Goal: Information Seeking & Learning: Compare options

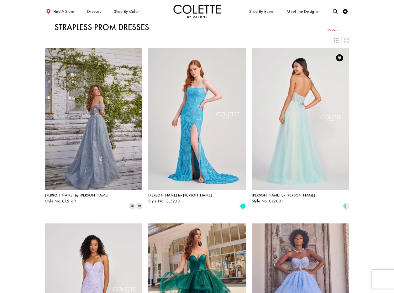
click at [315, 113] on img "Visit Colette by Daphne Style No. CL2001 Page" at bounding box center [299, 119] width 97 height 142
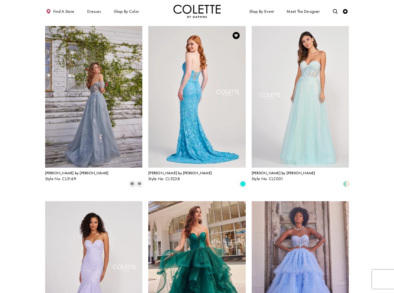
scroll to position [23, 0]
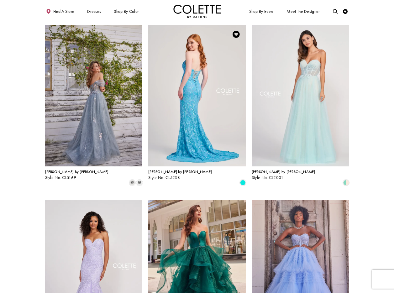
click at [199, 54] on img "Visit Colette by Daphne Style No. CL5238 Page" at bounding box center [196, 96] width 97 height 142
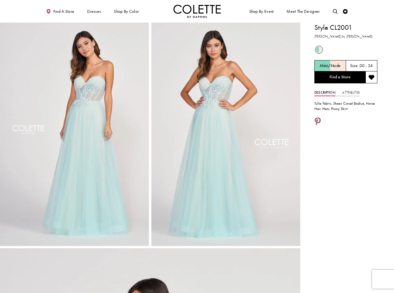
click at [316, 121] on icon "Share using Pinterest - Opens in new tab" at bounding box center [317, 122] width 6 height 8
click at [318, 121] on icon "Share using Pinterest - Opens in new tab" at bounding box center [317, 122] width 6 height 8
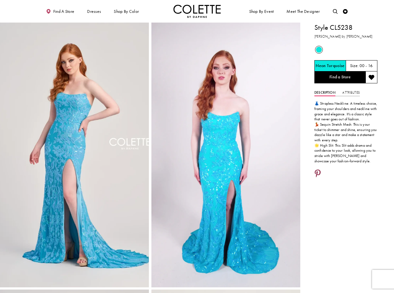
click at [318, 173] on icon "Share using Pinterest - Opens in new tab" at bounding box center [317, 174] width 6 height 8
click at [316, 171] on icon "Share using Pinterest - Opens in new tab" at bounding box center [317, 174] width 6 height 8
click at [318, 173] on icon "Share using Pinterest - Opens in new tab" at bounding box center [317, 174] width 6 height 8
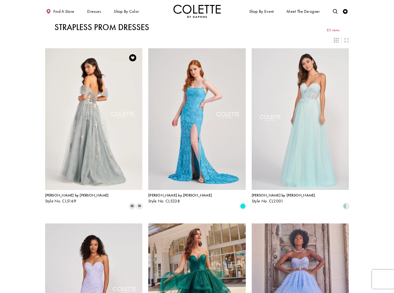
click at [97, 89] on img "Visit Colette by Daphne Style No. CL5169 Page" at bounding box center [93, 119] width 97 height 142
click at [98, 87] on img "Visit Colette by Daphne Style No. CL5169 Page" at bounding box center [93, 119] width 97 height 142
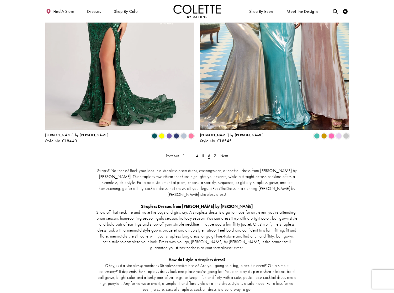
scroll to position [835, 0]
click at [202, 153] on span "5" at bounding box center [203, 155] width 2 height 5
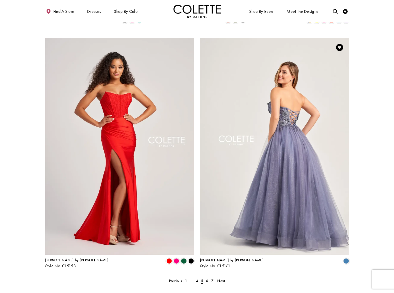
scroll to position [700, 0]
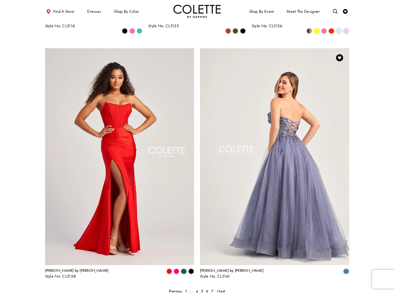
click at [275, 105] on img "Visit Colette by Daphne Style No. CL5161 Page" at bounding box center [274, 156] width 149 height 217
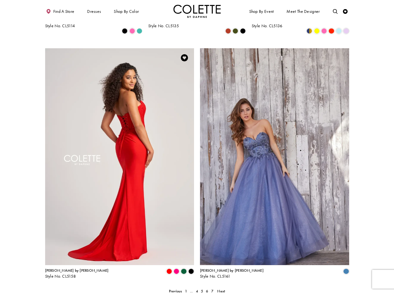
click at [101, 73] on img "Visit Colette by Daphne Style No. CL5158 Page" at bounding box center [119, 156] width 149 height 217
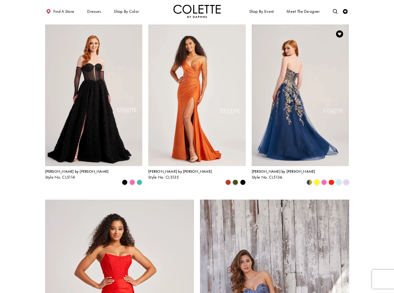
scroll to position [527, 0]
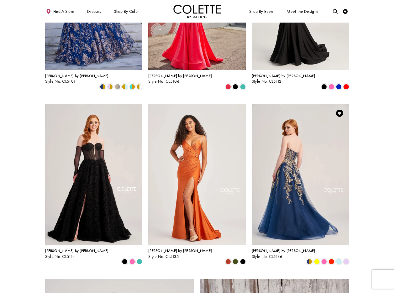
click at [305, 142] on img "Visit Colette by Daphne Style No. CL5136 Page" at bounding box center [299, 175] width 97 height 142
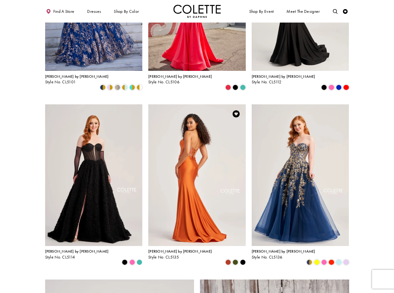
click at [194, 114] on img "Visit Colette by Daphne Style No. CL5135 Page" at bounding box center [196, 175] width 97 height 142
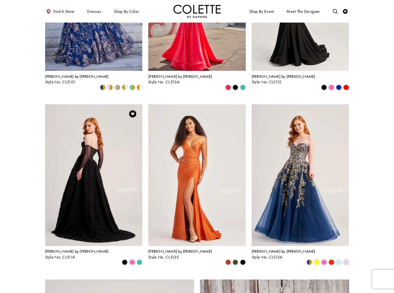
click at [86, 110] on img "Visit Colette by Daphne Style No. CL5114 Page" at bounding box center [93, 175] width 97 height 142
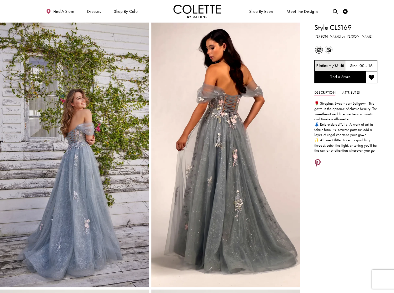
click at [319, 162] on icon "Share using Pinterest - Opens in new tab" at bounding box center [317, 163] width 6 height 8
click at [351, 92] on link "Attributes" at bounding box center [350, 92] width 17 height 7
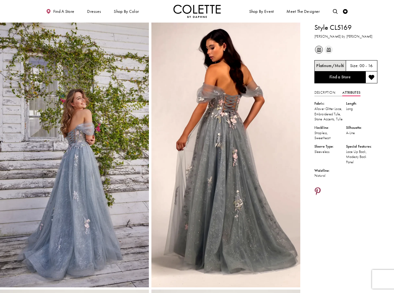
click at [316, 195] on icon "Share using Pinterest - Opens in new tab" at bounding box center [317, 192] width 6 height 8
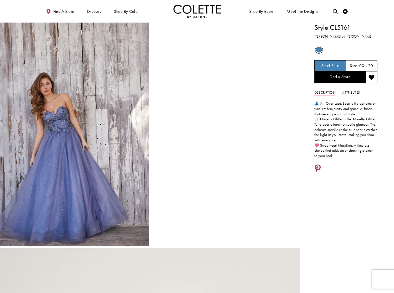
click at [316, 165] on icon "Share using Pinterest - Opens in new tab" at bounding box center [317, 169] width 6 height 8
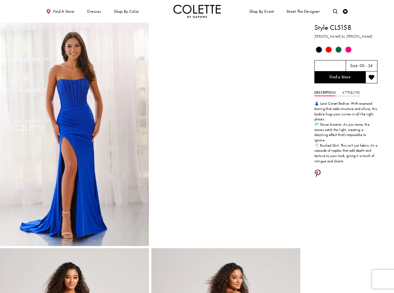
click at [319, 170] on icon "Share using Pinterest - Opens in new tab" at bounding box center [317, 174] width 6 height 8
click at [317, 170] on icon "Share using Pinterest - Opens in new tab" at bounding box center [317, 174] width 6 height 8
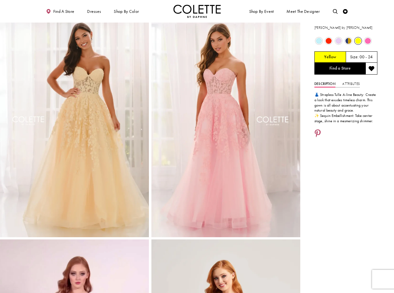
scroll to position [9, 0]
click at [318, 130] on icon "Share using Pinterest - Opens in new tab" at bounding box center [317, 133] width 6 height 8
click at [318, 132] on icon "Share using Pinterest - Opens in new tab" at bounding box center [317, 133] width 6 height 8
click at [317, 132] on icon "Share using Pinterest - Opens in new tab" at bounding box center [317, 134] width 6 height 8
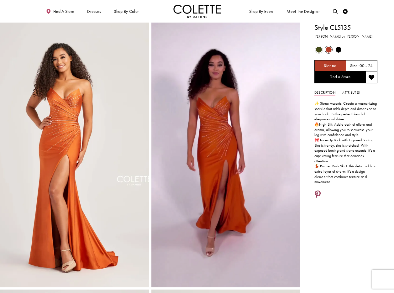
click at [318, 191] on icon "Share using Pinterest - Opens in new tab" at bounding box center [317, 195] width 6 height 8
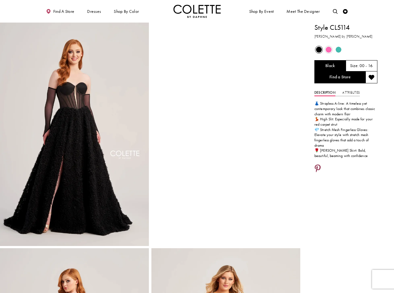
click at [317, 168] on icon "Share using Pinterest - Opens in new tab" at bounding box center [317, 169] width 6 height 8
click at [318, 165] on icon "Share using Pinterest - Opens in new tab" at bounding box center [317, 169] width 6 height 8
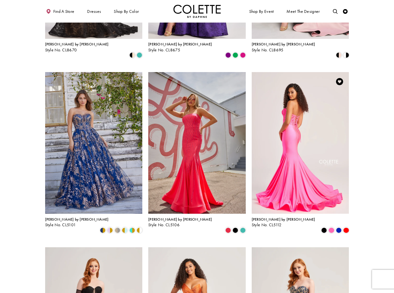
click at [306, 101] on img "Visit Colette by Daphne Style No. CL5112 Page" at bounding box center [299, 143] width 97 height 142
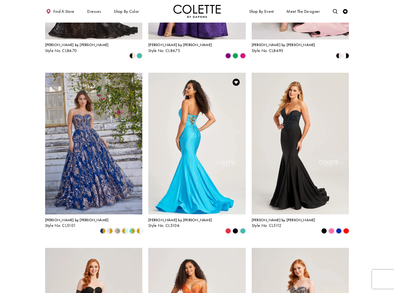
click at [202, 97] on img "Visit Colette by Daphne Style No. CL5106 Page" at bounding box center [196, 144] width 97 height 142
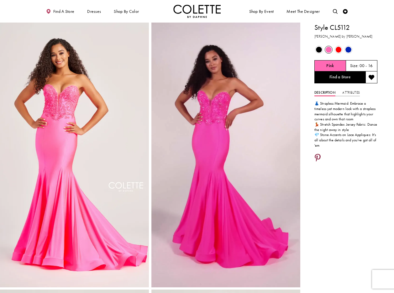
click at [318, 155] on icon "Share using Pinterest - Opens in new tab" at bounding box center [317, 158] width 6 height 8
click at [317, 156] on icon "Share using Pinterest - Opens in new tab" at bounding box center [317, 158] width 6 height 8
click at [318, 158] on icon "Share using Pinterest - Opens in new tab" at bounding box center [317, 158] width 6 height 8
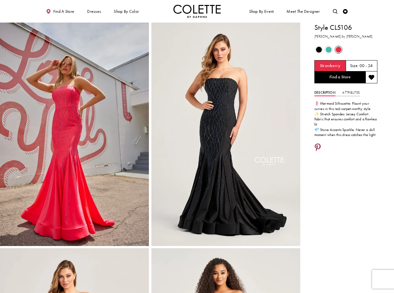
click at [319, 146] on icon "Share using Pinterest - Opens in new tab" at bounding box center [317, 148] width 6 height 8
click at [318, 146] on icon "Share using Pinterest - Opens in new tab" at bounding box center [317, 148] width 6 height 8
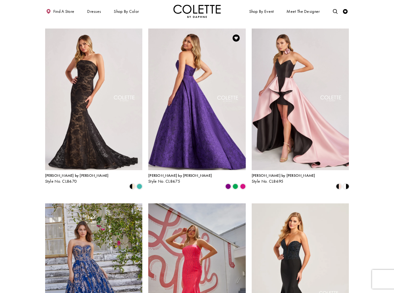
scroll to position [192, 0]
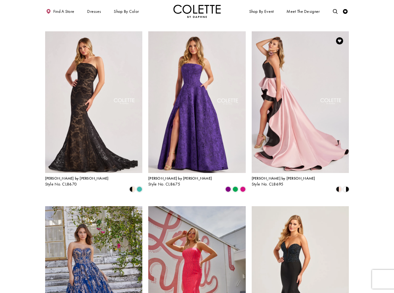
click at [314, 89] on img "Visit Colette by Daphne Style No. CL8695 Page" at bounding box center [299, 102] width 97 height 142
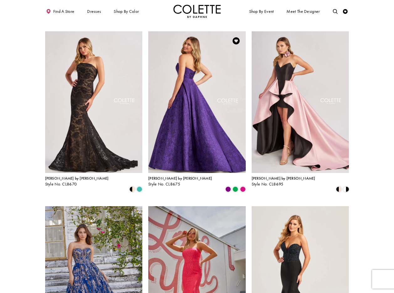
click at [183, 70] on img "Visit Colette by Daphne Style No. CL8675 Page" at bounding box center [196, 102] width 97 height 142
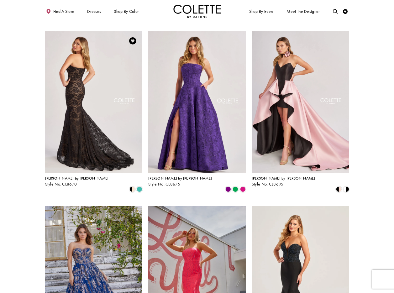
click at [92, 79] on img "Visit Colette by Daphne Style No. CL8670 Page" at bounding box center [93, 102] width 97 height 142
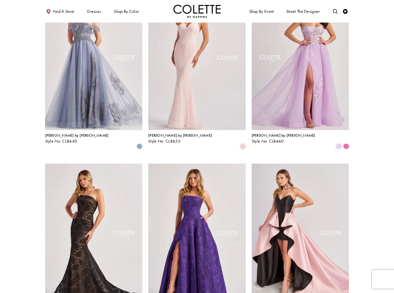
scroll to position [59, 0]
click at [299, 60] on img "Visit Colette by Daphne Style No. CL8660 Page" at bounding box center [299, 60] width 97 height 142
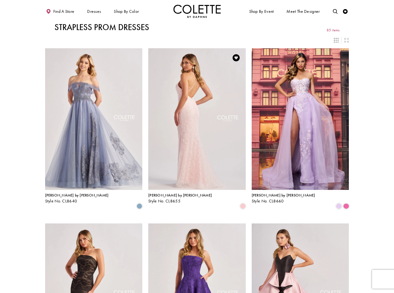
click at [194, 89] on img "Visit Colette by Daphne Style No. CL8655 Page" at bounding box center [196, 119] width 97 height 142
click at [174, 90] on img "Visit Colette by Daphne Style No. CL8655 Page" at bounding box center [196, 119] width 97 height 142
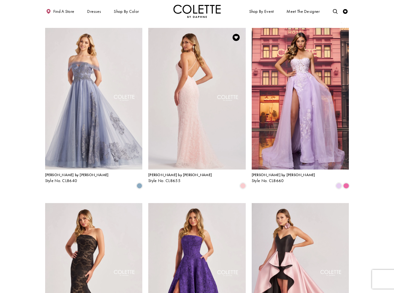
scroll to position [22, 0]
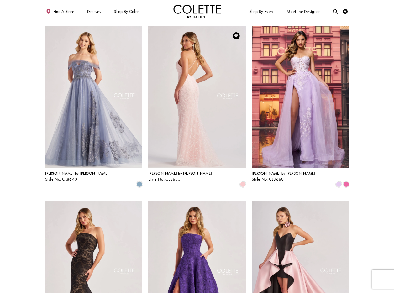
click at [213, 91] on img "Visit Colette by Daphne Style No. CL8655 Page" at bounding box center [196, 97] width 97 height 142
click at [187, 94] on img "Visit Colette by Daphne Style No. CL8655 Page" at bounding box center [196, 97] width 97 height 142
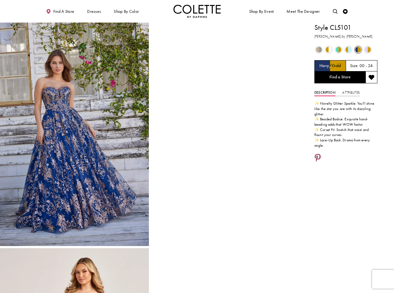
click at [319, 157] on icon "Share using Pinterest - Opens in new tab" at bounding box center [317, 158] width 6 height 8
click at [318, 155] on icon "Share using Pinterest - Opens in new tab" at bounding box center [317, 158] width 6 height 8
click at [317, 157] on icon "Share using Pinterest - Opens in new tab" at bounding box center [317, 158] width 6 height 8
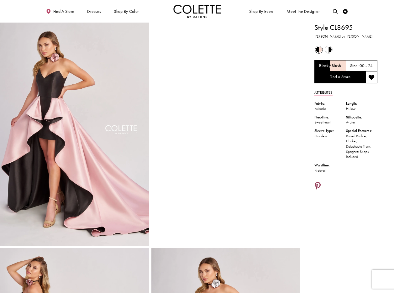
click at [318, 184] on icon "Share using Pinterest - Opens in new tab" at bounding box center [317, 186] width 6 height 8
click at [319, 184] on icon "Share using Pinterest - Opens in new tab" at bounding box center [317, 186] width 6 height 8
click at [364, 24] on h1 "Style CL8695" at bounding box center [345, 28] width 63 height 10
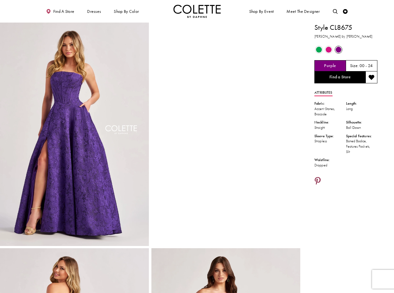
click at [317, 177] on icon "Share using Pinterest - Opens in new tab" at bounding box center [317, 181] width 6 height 8
click at [318, 180] on icon "Share using Pinterest - Opens in new tab" at bounding box center [317, 181] width 6 height 8
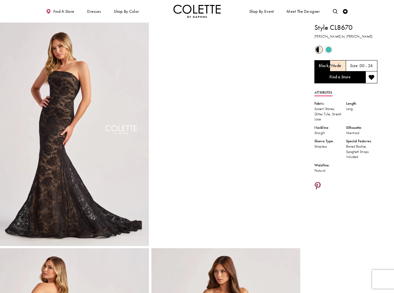
click at [318, 185] on icon "Share using Pinterest - Opens in new tab" at bounding box center [317, 186] width 6 height 8
click at [316, 184] on icon "Share using Pinterest - Opens in new tab" at bounding box center [317, 186] width 6 height 8
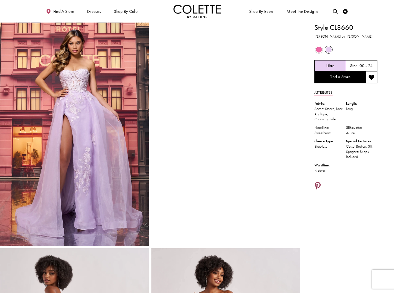
click at [318, 183] on icon "Share using Pinterest - Opens in new tab" at bounding box center [317, 186] width 6 height 8
click at [318, 184] on icon "Share using Pinterest - Opens in new tab" at bounding box center [317, 186] width 6 height 8
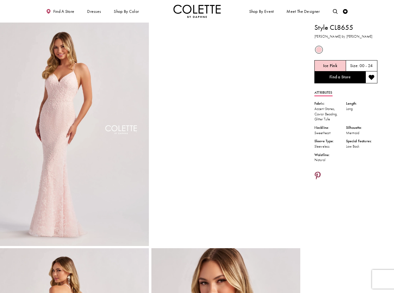
click at [318, 174] on icon "Share using Pinterest - Opens in new tab" at bounding box center [317, 176] width 6 height 8
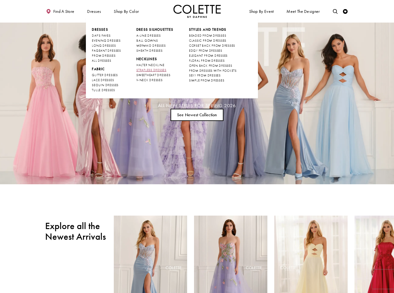
click at [163, 70] on span "STRAPLESS DRESSES" at bounding box center [151, 70] width 30 height 4
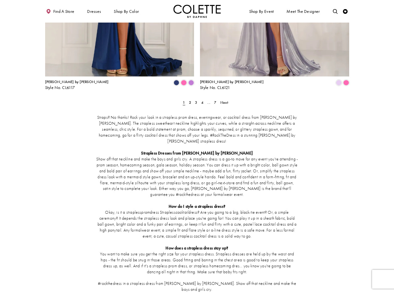
scroll to position [885, 0]
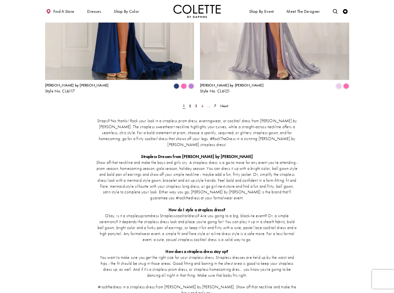
drag, startPoint x: 202, startPoint y: 83, endPoint x: 214, endPoint y: 87, distance: 12.2
click at [202, 103] on span "4" at bounding box center [202, 105] width 2 height 5
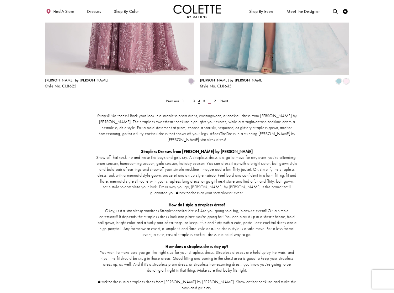
scroll to position [890, 0]
drag, startPoint x: 204, startPoint y: 77, endPoint x: 221, endPoint y: 98, distance: 27.8
click at [204, 99] on span "5" at bounding box center [204, 101] width 2 height 5
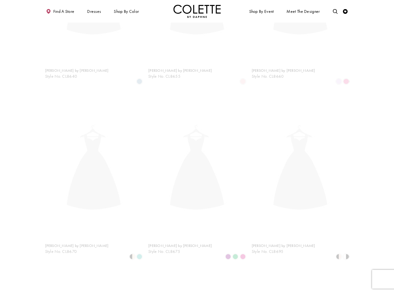
scroll to position [26, 0]
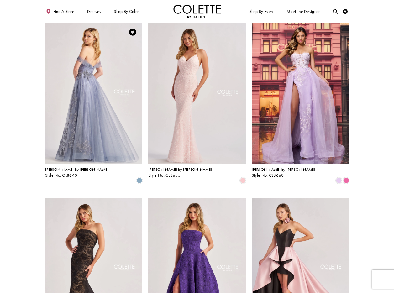
click at [104, 73] on img "Visit Colette by Daphne Style No. CL8640 Page" at bounding box center [93, 94] width 97 height 142
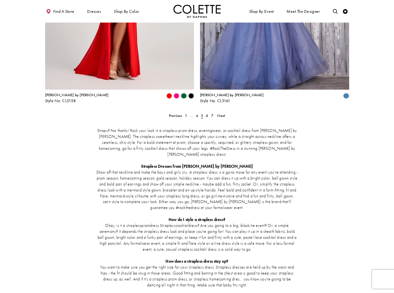
scroll to position [874, 0]
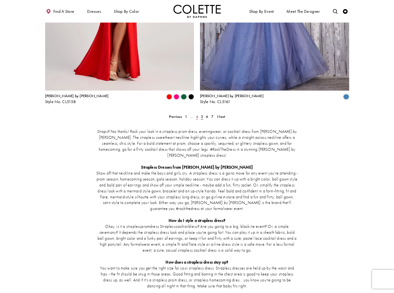
click at [197, 114] on span "4" at bounding box center [197, 116] width 2 height 5
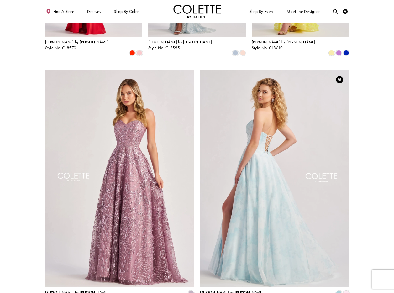
scroll to position [678, 0]
click at [277, 122] on img "Visit Colette by Daphne Style No. CL8635 Page" at bounding box center [274, 178] width 149 height 217
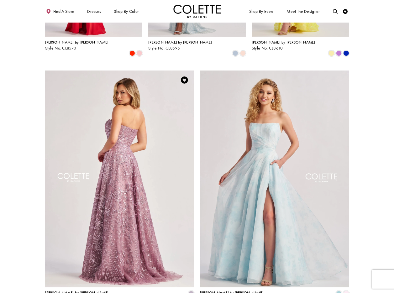
click at [141, 130] on img "Visit Colette by Daphne Style No. CL8625 Page" at bounding box center [119, 178] width 149 height 217
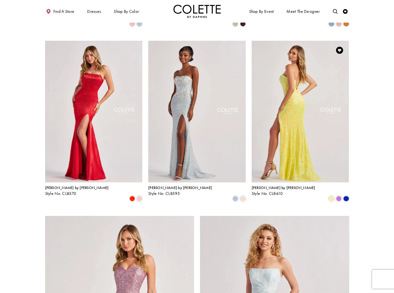
scroll to position [532, 0]
click at [302, 71] on img "Visit Colette by Daphne Style No. CL8610 Page" at bounding box center [299, 112] width 97 height 142
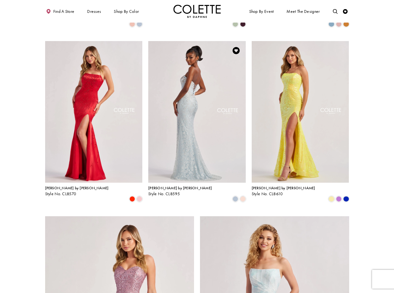
click at [198, 63] on img "Visit Colette by Daphne Style No. CL8595 Page" at bounding box center [196, 112] width 97 height 142
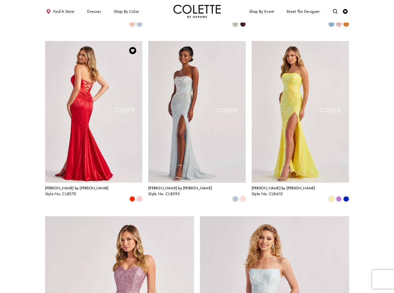
click at [77, 62] on img "Visit Colette by Daphne Style No. CL8570 Page" at bounding box center [93, 112] width 97 height 142
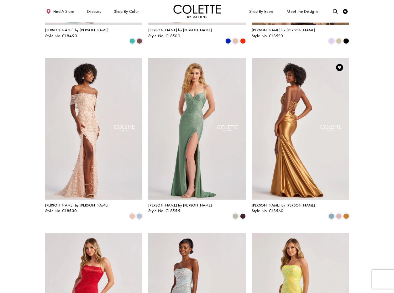
click at [312, 85] on img "Visit Colette by Daphne Style No. CL8560 Page" at bounding box center [299, 129] width 97 height 142
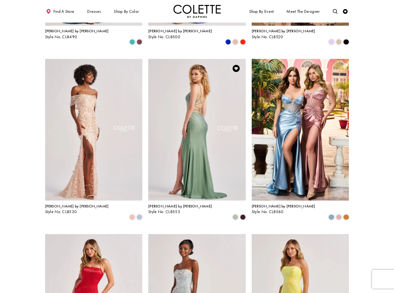
click at [177, 75] on img "Visit Colette by Daphne Style No. CL8555 Page" at bounding box center [196, 130] width 97 height 142
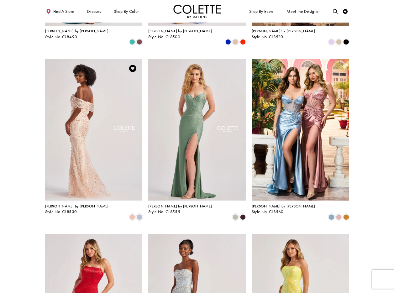
click at [83, 91] on img "Visit Colette by Daphne Style No. CL8530 Page" at bounding box center [93, 130] width 97 height 142
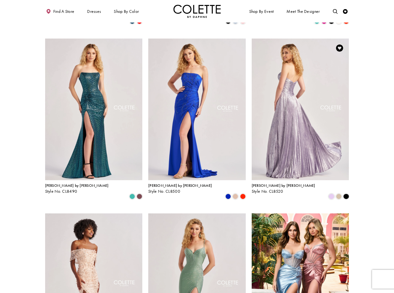
scroll to position [173, 0]
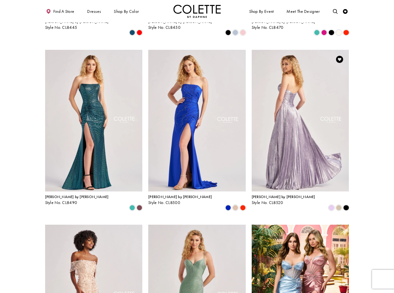
click at [303, 79] on img "Visit Colette by Daphne Style No. CL8520 Page" at bounding box center [299, 121] width 97 height 142
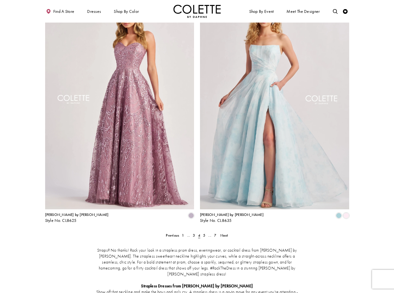
scroll to position [753, 0]
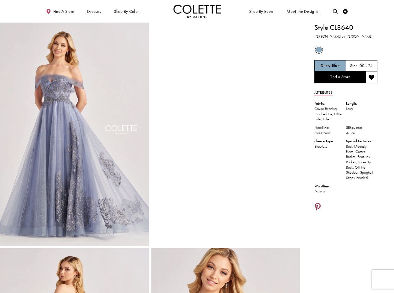
click at [318, 205] on icon "Share using Pinterest - Opens in new tab" at bounding box center [317, 207] width 6 height 8
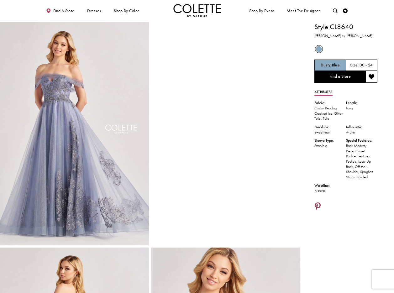
click at [316, 207] on icon "Share using Pinterest - Opens in new tab" at bounding box center [317, 207] width 6 height 8
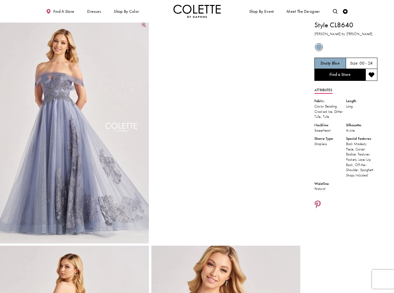
click at [121, 78] on img "Full size Style CL8640 Colette by Daphne #0 default Dusty Blue frontface vertic…" at bounding box center [74, 131] width 149 height 223
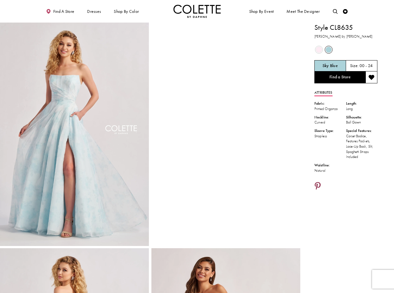
click at [318, 184] on icon "Share using Pinterest - Opens in new tab" at bounding box center [317, 186] width 6 height 8
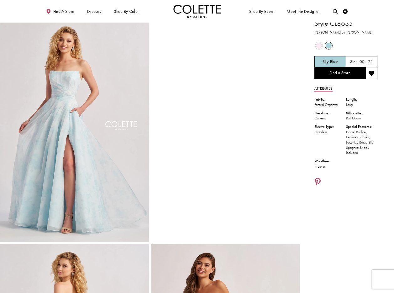
scroll to position [4, 0]
click at [317, 180] on icon "Share using Pinterest - Opens in new tab" at bounding box center [317, 182] width 6 height 8
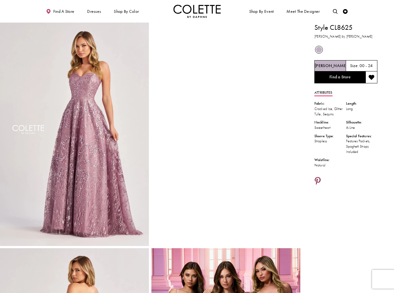
click at [316, 179] on icon "Share using Pinterest - Opens in new tab" at bounding box center [317, 181] width 6 height 8
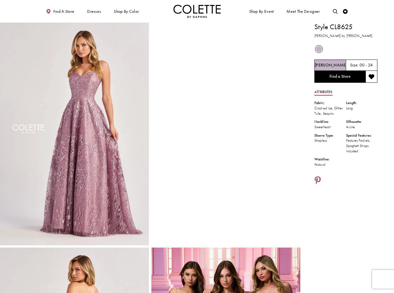
click at [318, 180] on icon "Share using Pinterest - Opens in new tab" at bounding box center [317, 181] width 6 height 8
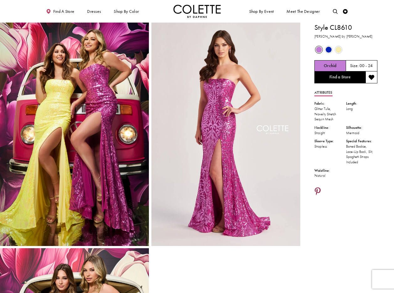
click at [318, 191] on icon "Share using Pinterest - Opens in new tab" at bounding box center [317, 192] width 6 height 8
click at [319, 191] on icon "Share using Pinterest - Opens in new tab" at bounding box center [317, 192] width 6 height 8
drag, startPoint x: 151, startPoint y: 11, endPoint x: 156, endPoint y: 3, distance: 9.4
click at [151, 10] on ul "Find a store Dresses Dresses Occasion DAF'S FAVES EVENING DRESSES LONG DRESSES" at bounding box center [118, 11] width 157 height 13
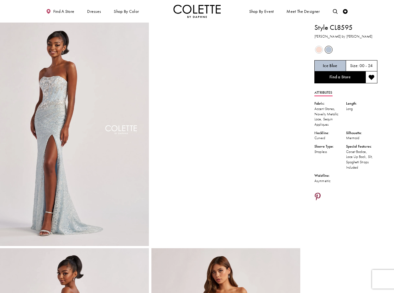
click at [320, 193] on icon "Share using Pinterest - Opens in new tab" at bounding box center [317, 197] width 6 height 8
click at [316, 196] on icon "Share using Pinterest - Opens in new tab" at bounding box center [317, 197] width 6 height 8
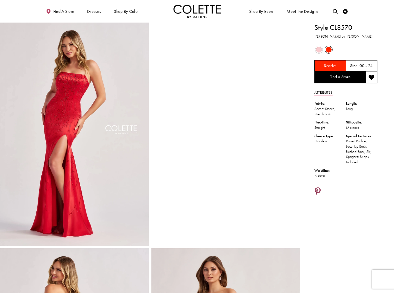
click at [317, 190] on icon "Share using Pinterest - Opens in new tab" at bounding box center [317, 192] width 6 height 8
click at [317, 191] on icon "Share using Pinterest - Opens in new tab" at bounding box center [317, 191] width 6 height 8
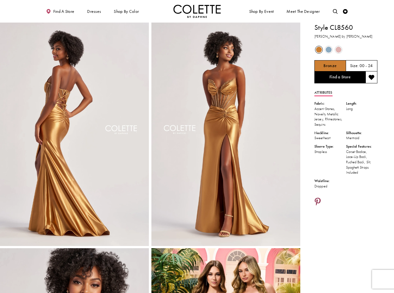
click at [318, 199] on icon "Share using Pinterest - Opens in new tab" at bounding box center [317, 202] width 6 height 8
click at [318, 200] on icon "Share using Pinterest - Opens in new tab" at bounding box center [317, 202] width 6 height 8
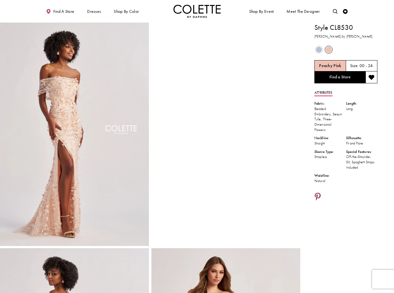
click at [319, 194] on icon "Share using Pinterest - Opens in new tab" at bounding box center [317, 197] width 6 height 8
click at [317, 195] on icon "Share using Pinterest - Opens in new tab" at bounding box center [317, 197] width 6 height 8
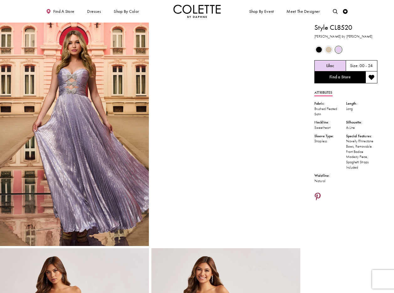
click at [317, 196] on icon "Share using Pinterest - Opens in new tab" at bounding box center [317, 197] width 6 height 8
click at [318, 195] on icon "Share using Pinterest - Opens in new tab" at bounding box center [317, 197] width 6 height 8
